Goal: Information Seeking & Learning: Learn about a topic

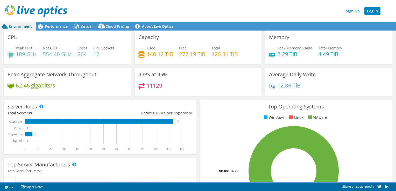
click at [370, 13] on link "Log In" at bounding box center [372, 11] width 16 height 8
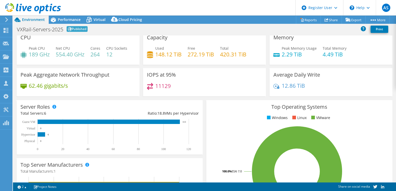
scroll to position [5, 0]
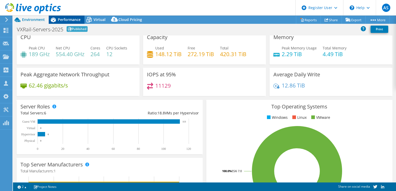
click at [65, 19] on span "Performance" at bounding box center [69, 19] width 23 height 5
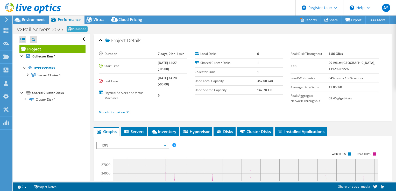
scroll to position [15, 0]
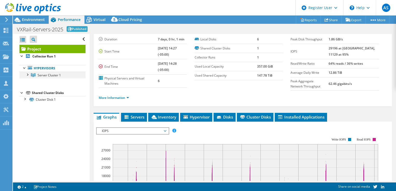
click at [25, 75] on div at bounding box center [27, 74] width 5 height 5
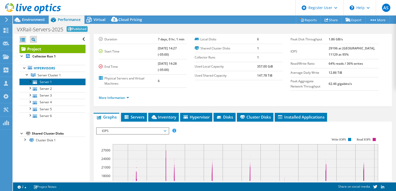
click at [44, 83] on link "Server 1" at bounding box center [52, 82] width 66 height 7
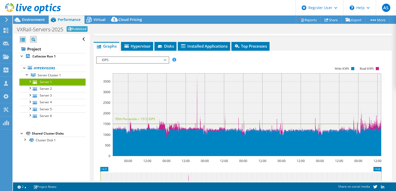
scroll to position [0, 0]
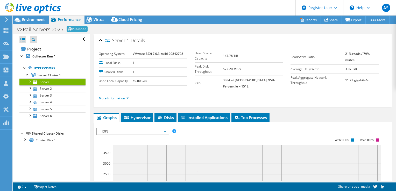
click at [125, 97] on link "More Information" at bounding box center [114, 98] width 30 height 4
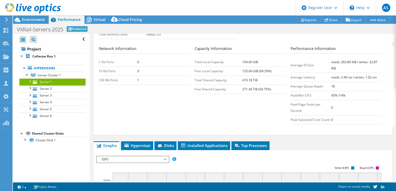
scroll to position [188, 0]
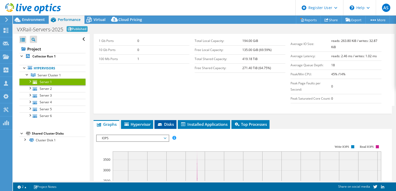
click at [170, 127] on span "Disks" at bounding box center [165, 124] width 17 height 5
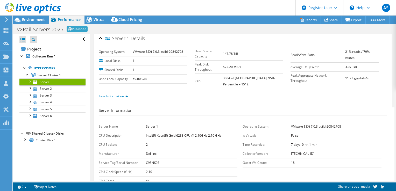
scroll to position [0, 0]
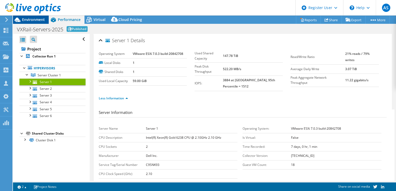
click at [37, 20] on span "Environment" at bounding box center [33, 19] width 23 height 5
